Goal: Task Accomplishment & Management: Manage account settings

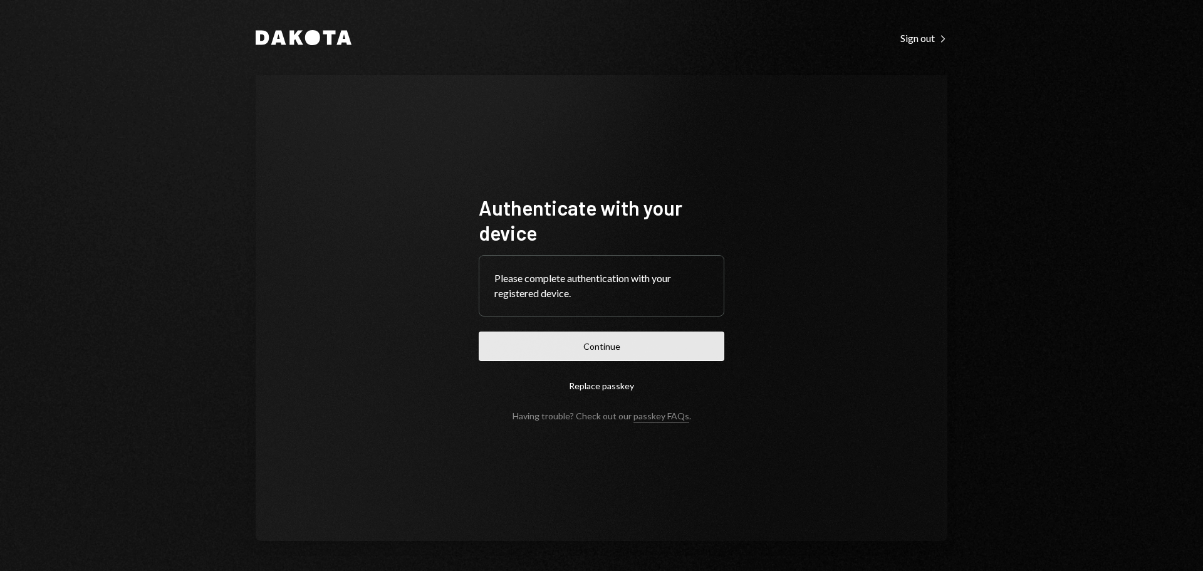
click at [615, 342] on button "Continue" at bounding box center [602, 345] width 246 height 29
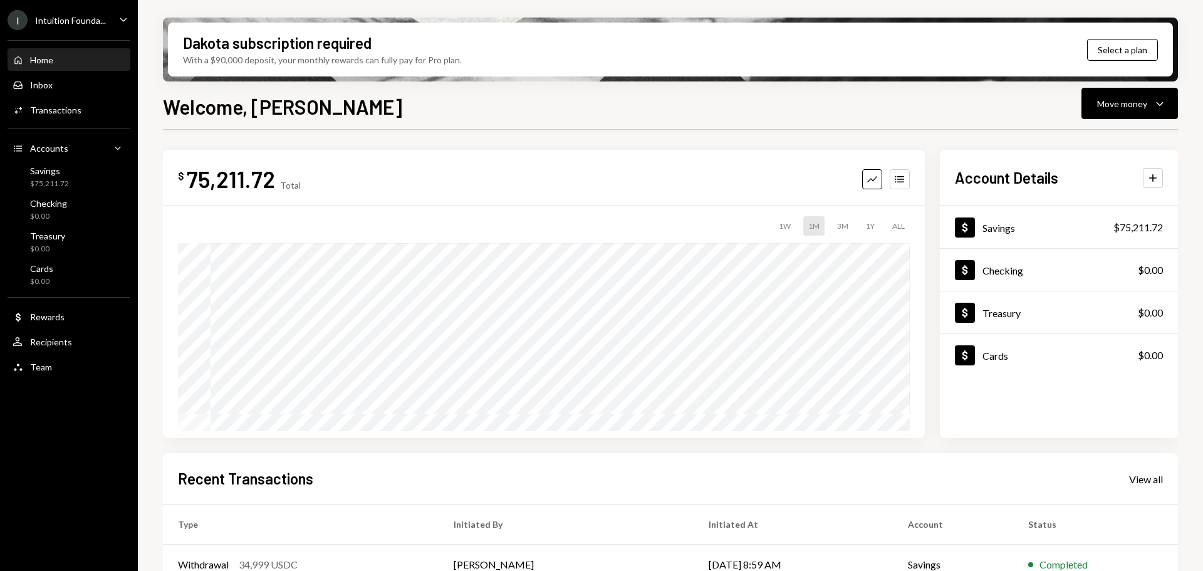
scroll to position [185, 0]
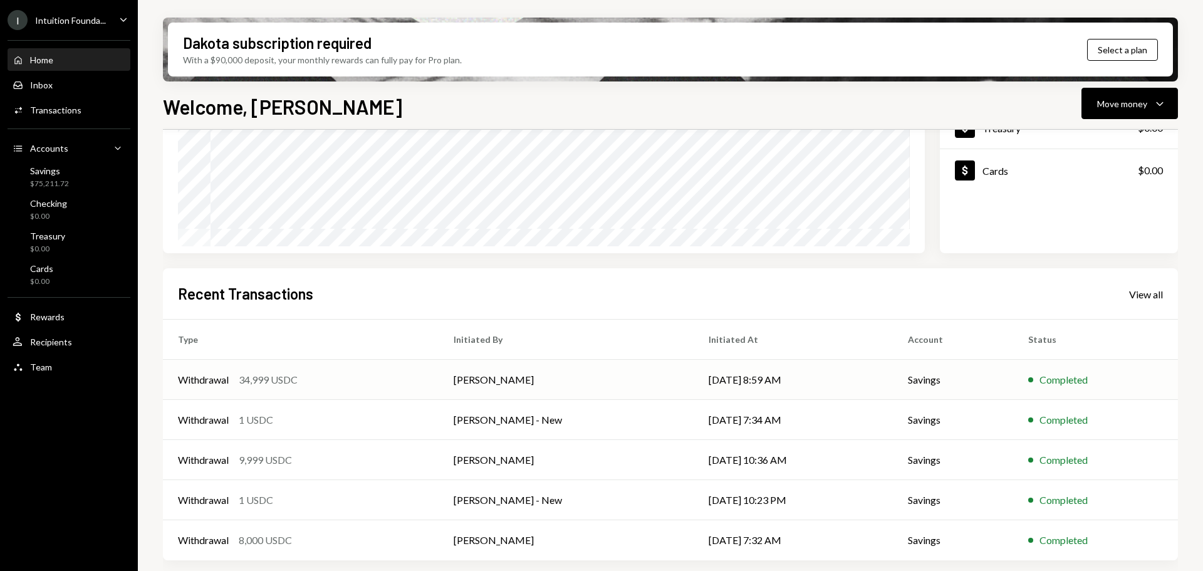
click at [366, 389] on td "Withdrawal 34,999 USDC" at bounding box center [301, 380] width 276 height 40
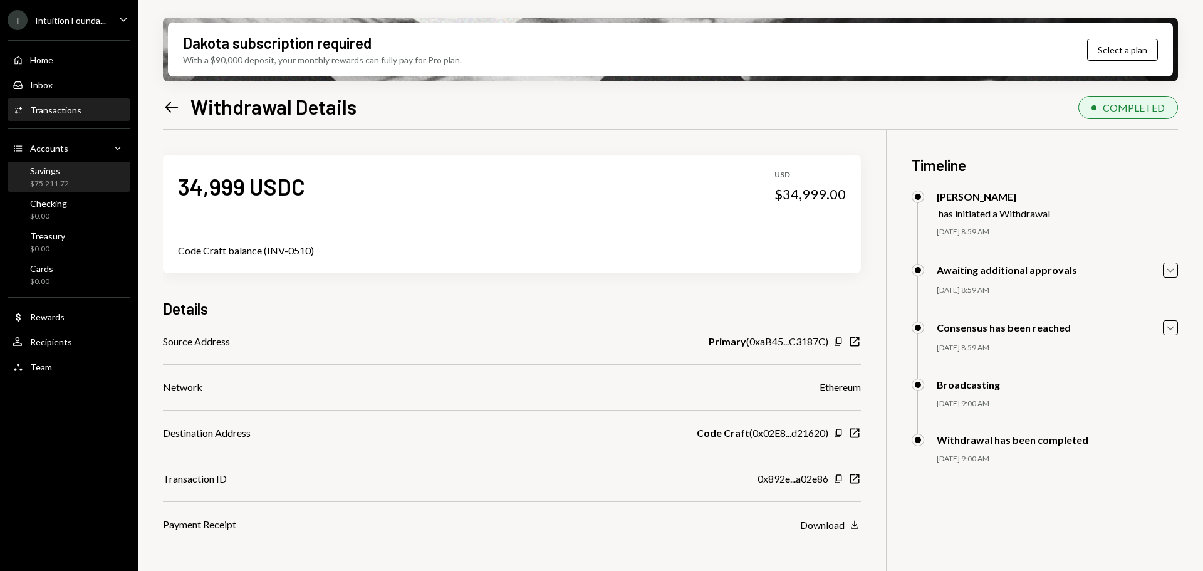
click at [61, 181] on div "$75,211.72" at bounding box center [49, 184] width 39 height 11
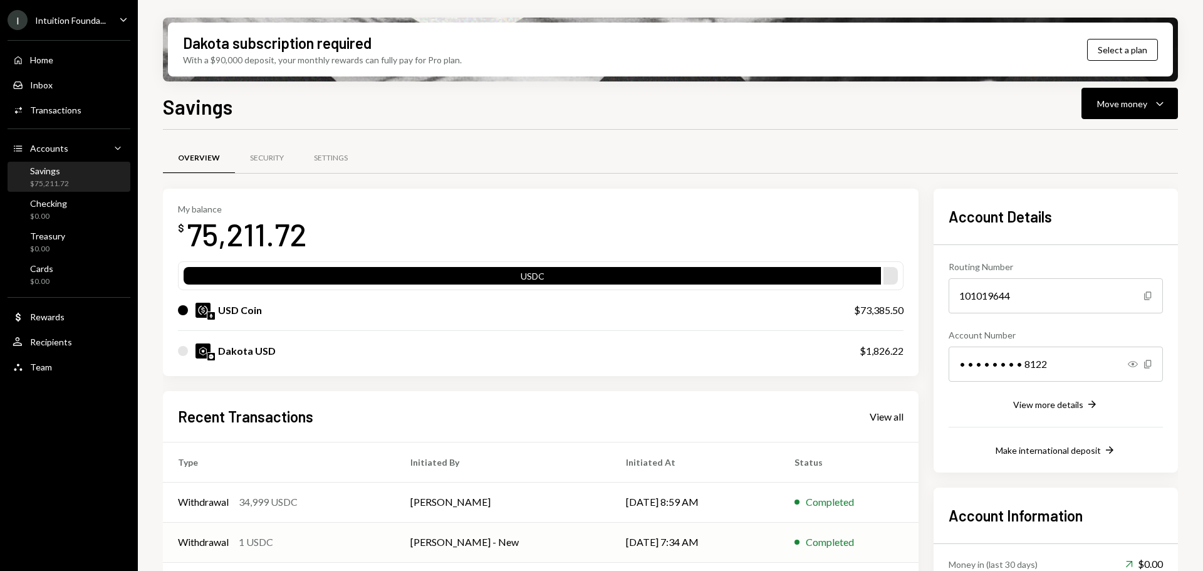
scroll to position [122, 0]
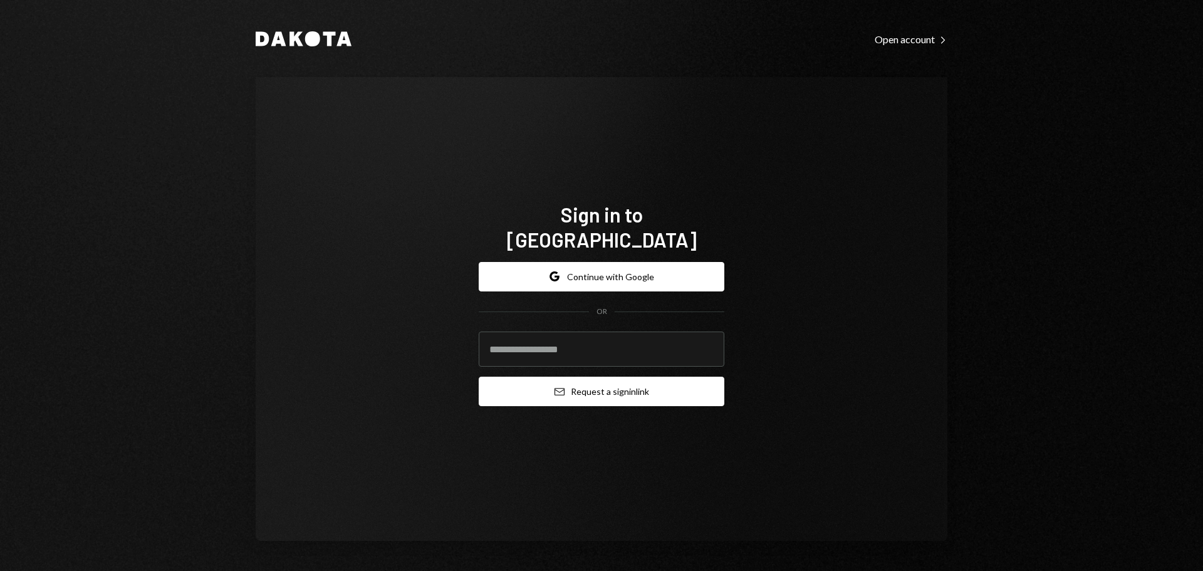
click at [591, 383] on button "Email Request a sign in link" at bounding box center [602, 391] width 246 height 29
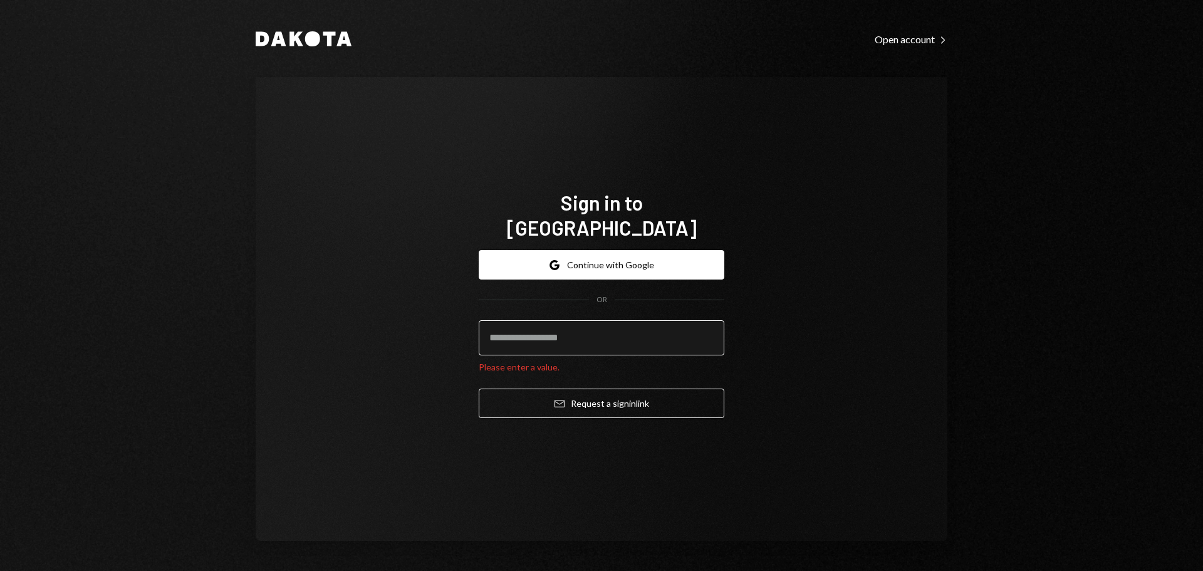
click at [592, 328] on input "email" at bounding box center [602, 337] width 246 height 35
type input "**********"
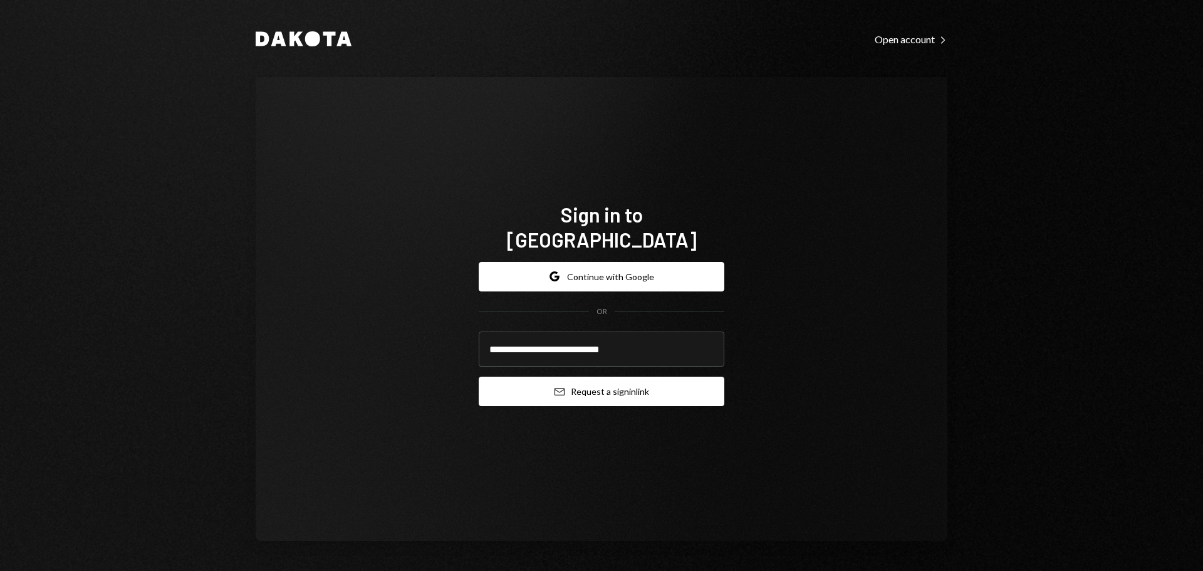
click at [588, 377] on button "Email Request a sign in link" at bounding box center [602, 391] width 246 height 29
